Goal: Transaction & Acquisition: Purchase product/service

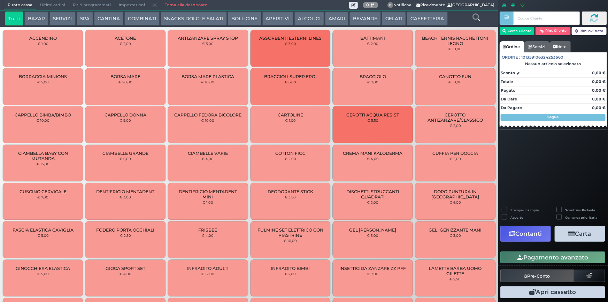
click at [299, 17] on button "ALCOLICI" at bounding box center [310, 19] width 30 height 14
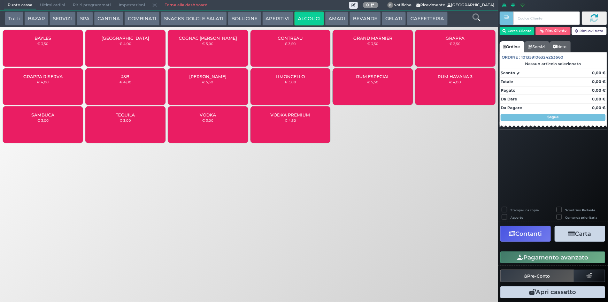
click at [191, 45] on div "COGNAC MARTEL € 5,00" at bounding box center [208, 48] width 80 height 37
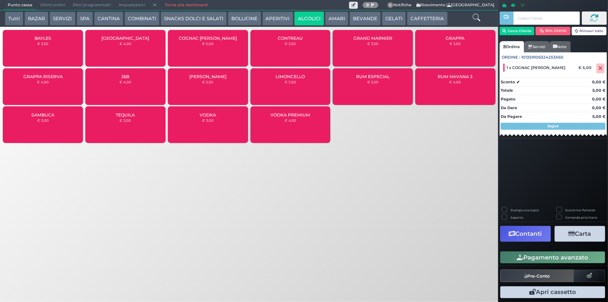
click at [512, 254] on button "Pagamento avanzato" at bounding box center [553, 257] width 105 height 12
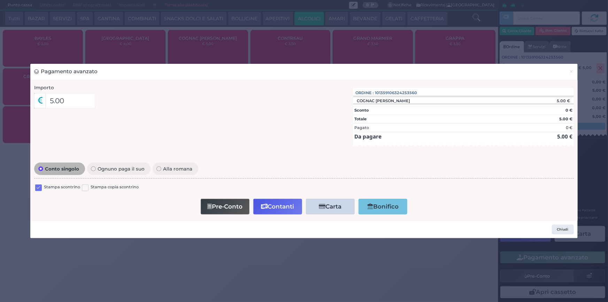
click at [36, 185] on label at bounding box center [38, 187] width 7 height 7
click at [0, 0] on input "checkbox" at bounding box center [0, 0] width 0 height 0
click at [278, 210] on button "Contanti" at bounding box center [277, 207] width 49 height 16
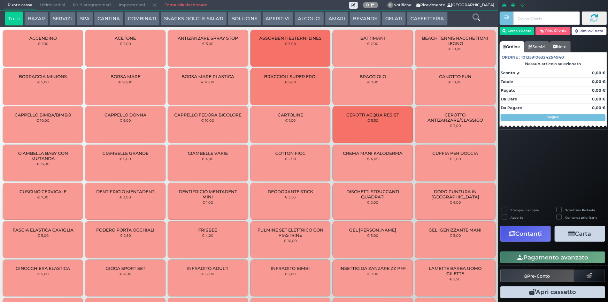
drag, startPoint x: 366, startPoint y: 20, endPoint x: 356, endPoint y: 21, distance: 9.9
click at [365, 20] on button "BEVANDE" at bounding box center [365, 19] width 31 height 14
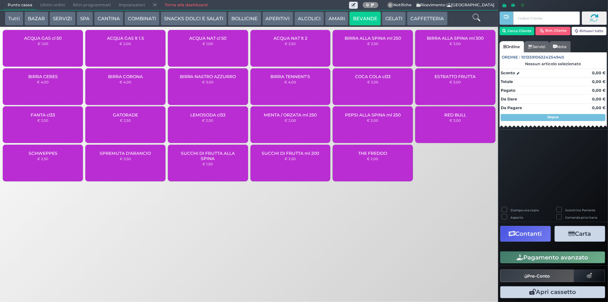
click at [299, 41] on div "ACQUA NAT lt 2 € 2,50" at bounding box center [291, 48] width 80 height 37
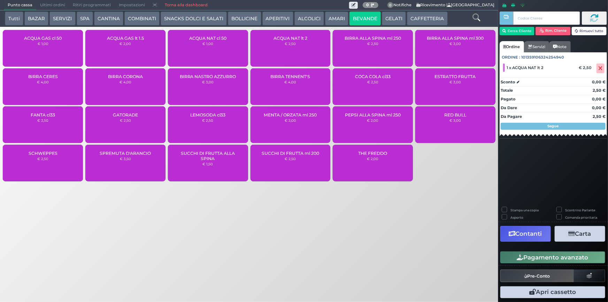
click at [523, 258] on icon "button" at bounding box center [520, 257] width 7 height 6
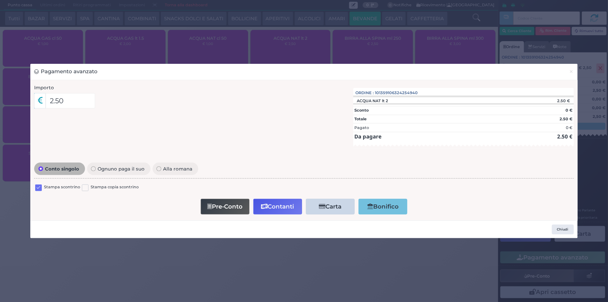
click at [40, 188] on label at bounding box center [38, 187] width 7 height 7
click at [0, 0] on input "checkbox" at bounding box center [0, 0] width 0 height 0
click at [268, 207] on button "Contanti" at bounding box center [277, 207] width 49 height 16
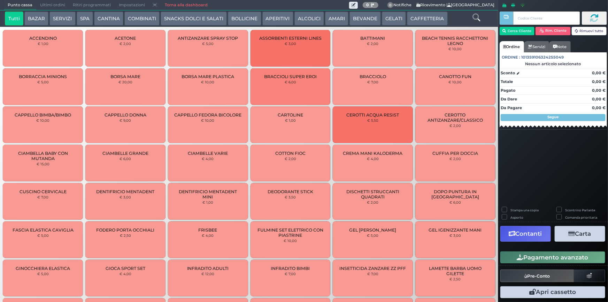
click at [359, 21] on button "BEVANDE" at bounding box center [365, 19] width 31 height 14
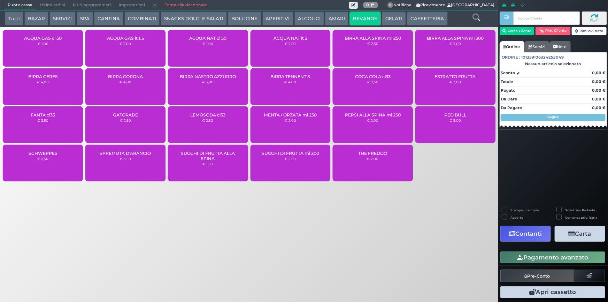
click at [226, 46] on div "ACQUA NAT cl 50 € 1,00" at bounding box center [208, 48] width 80 height 37
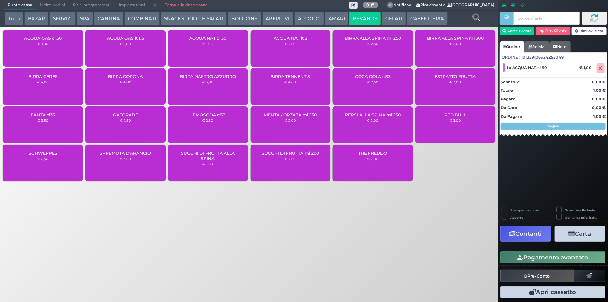
click at [532, 257] on button "Pagamento avanzato" at bounding box center [553, 257] width 105 height 12
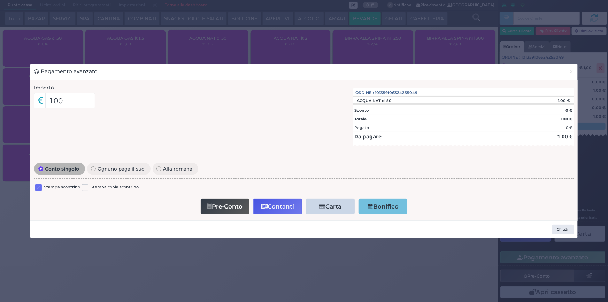
click at [41, 186] on label at bounding box center [38, 187] width 7 height 7
click at [0, 0] on input "checkbox" at bounding box center [0, 0] width 0 height 0
click at [290, 207] on button "Contanti" at bounding box center [277, 207] width 49 height 16
